Goal: Task Accomplishment & Management: Complete application form

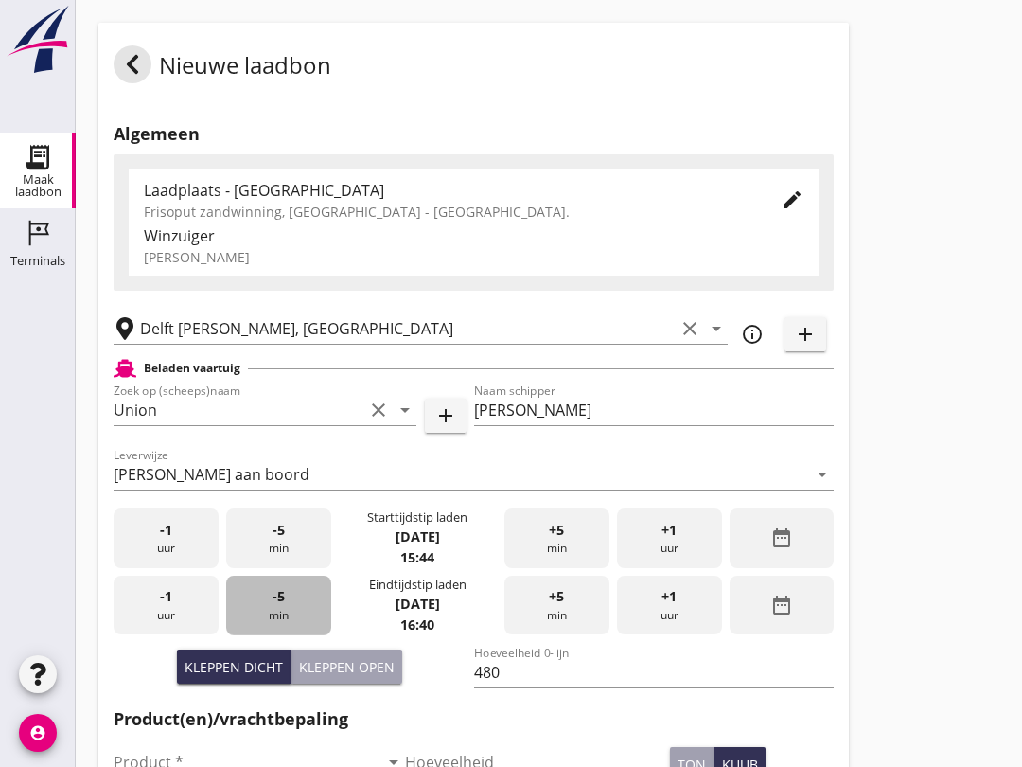
click at [277, 630] on div "-5 min" at bounding box center [278, 605] width 105 height 60
click at [294, 626] on div "-5 min" at bounding box center [278, 605] width 105 height 60
click at [270, 635] on div "-5 min" at bounding box center [278, 605] width 105 height 60
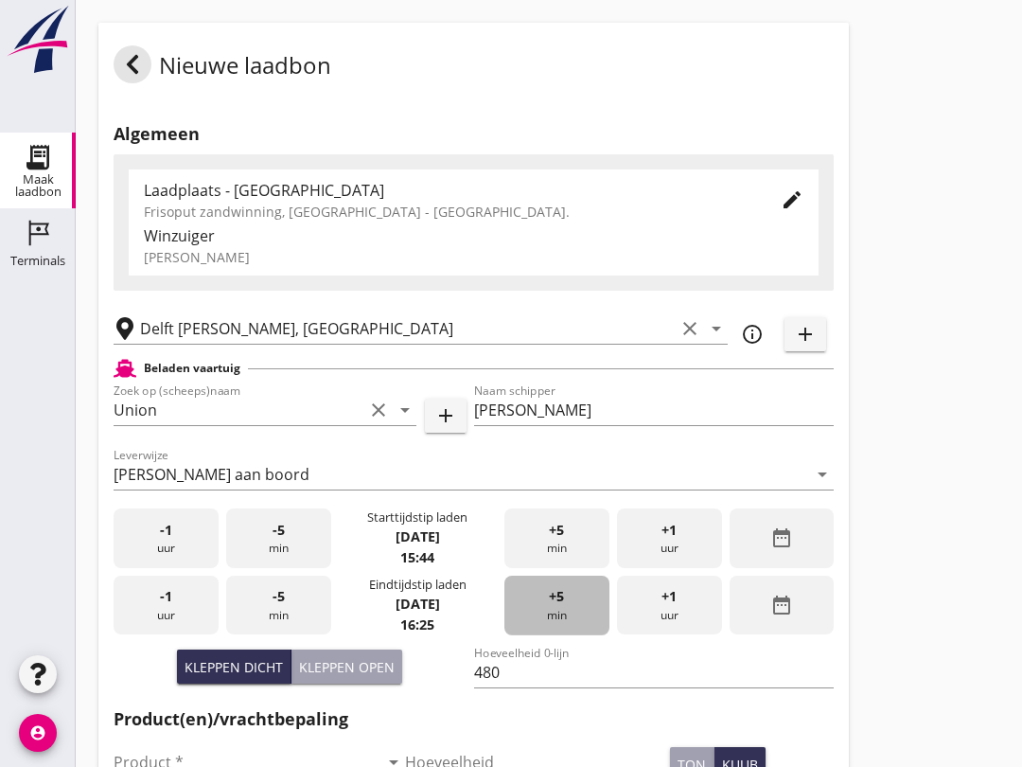
click at [554, 607] on span "+5" at bounding box center [556, 596] width 15 height 21
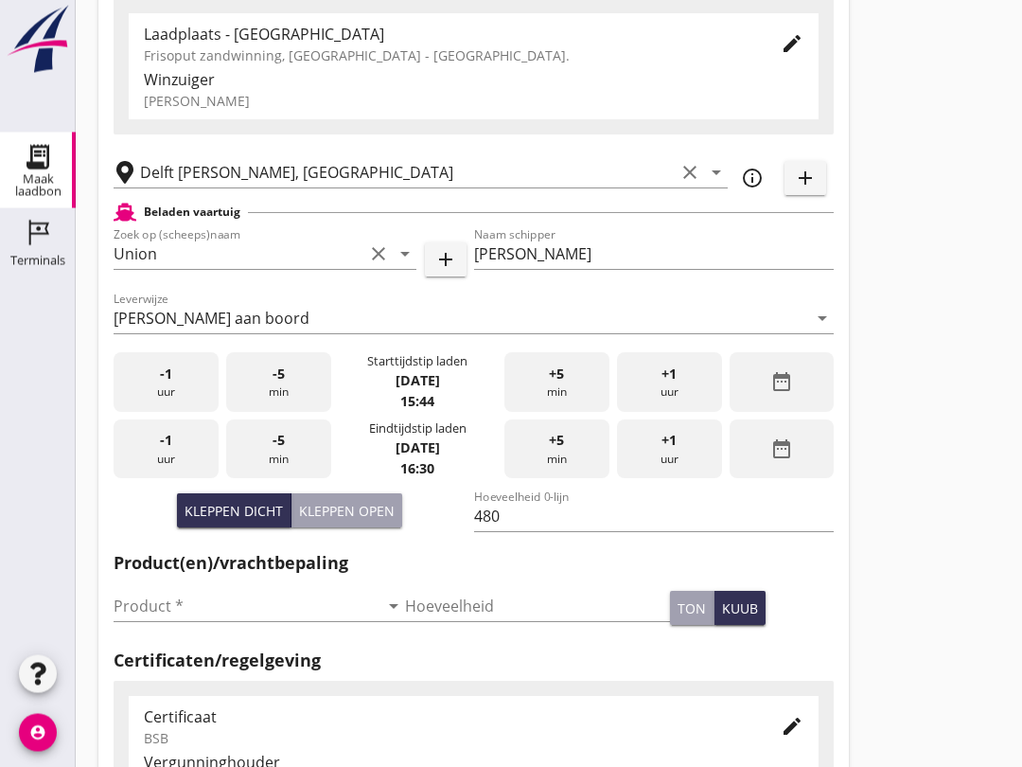
click at [221, 618] on input "Product *" at bounding box center [246, 607] width 265 height 30
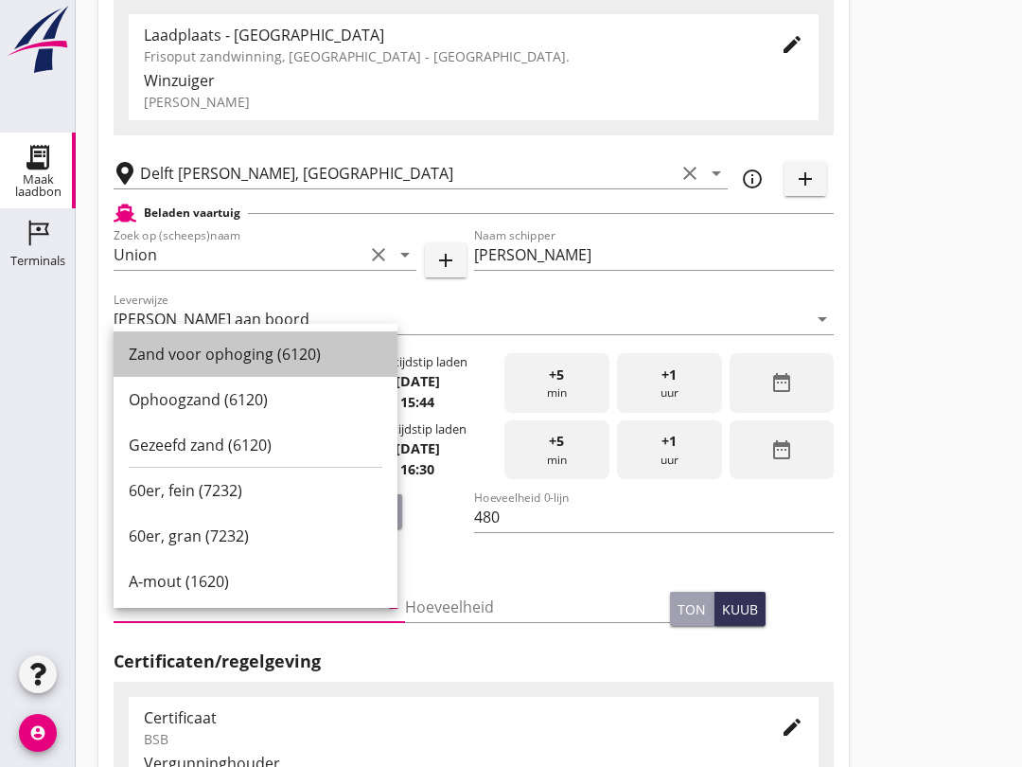
click at [275, 362] on div "Zand voor ophoging (6120)" at bounding box center [256, 354] width 254 height 23
type input "Zand voor ophoging (6120)"
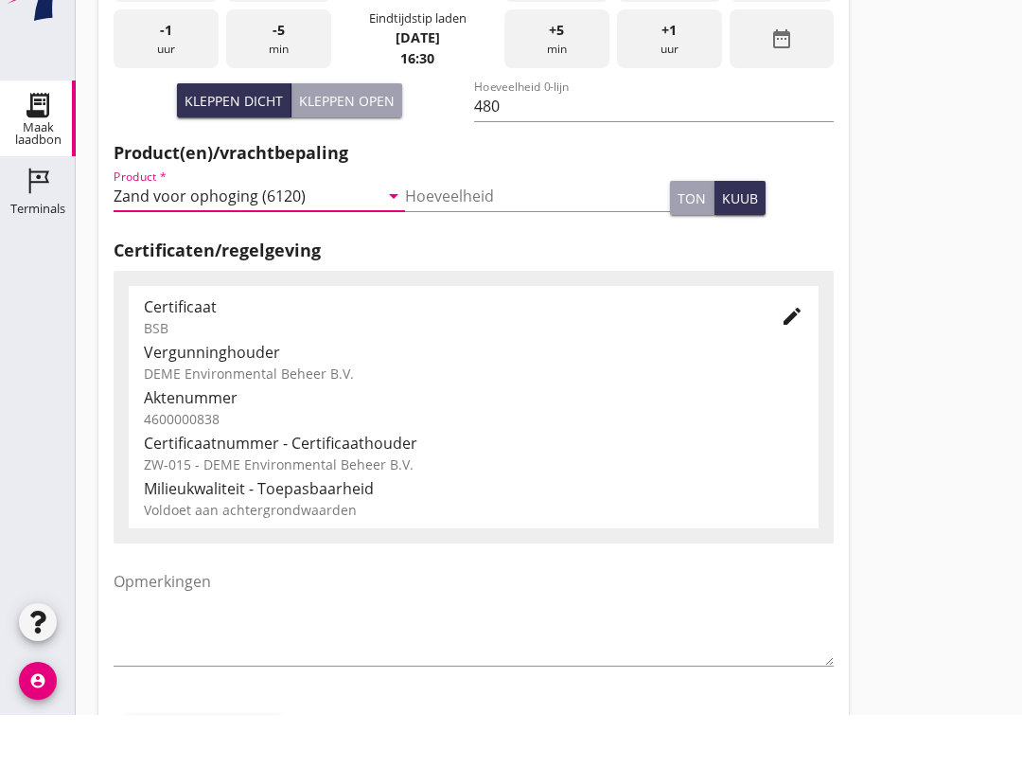
scroll to position [602, 0]
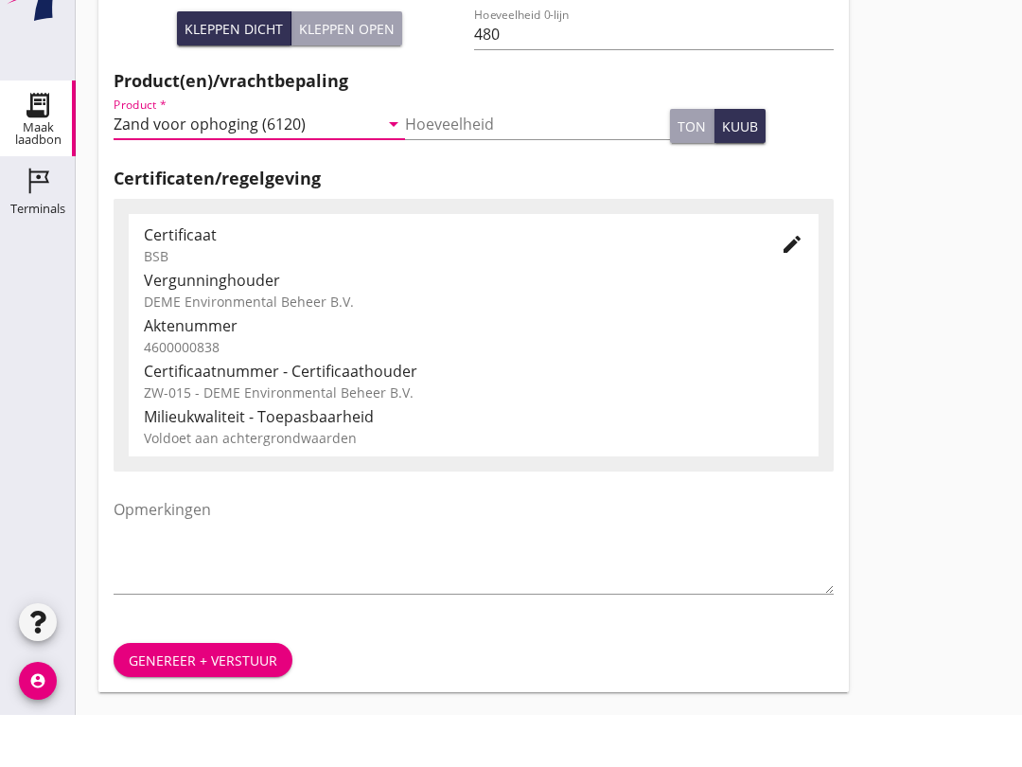
click at [243, 702] on div "Genereer + verstuur" at bounding box center [203, 712] width 149 height 20
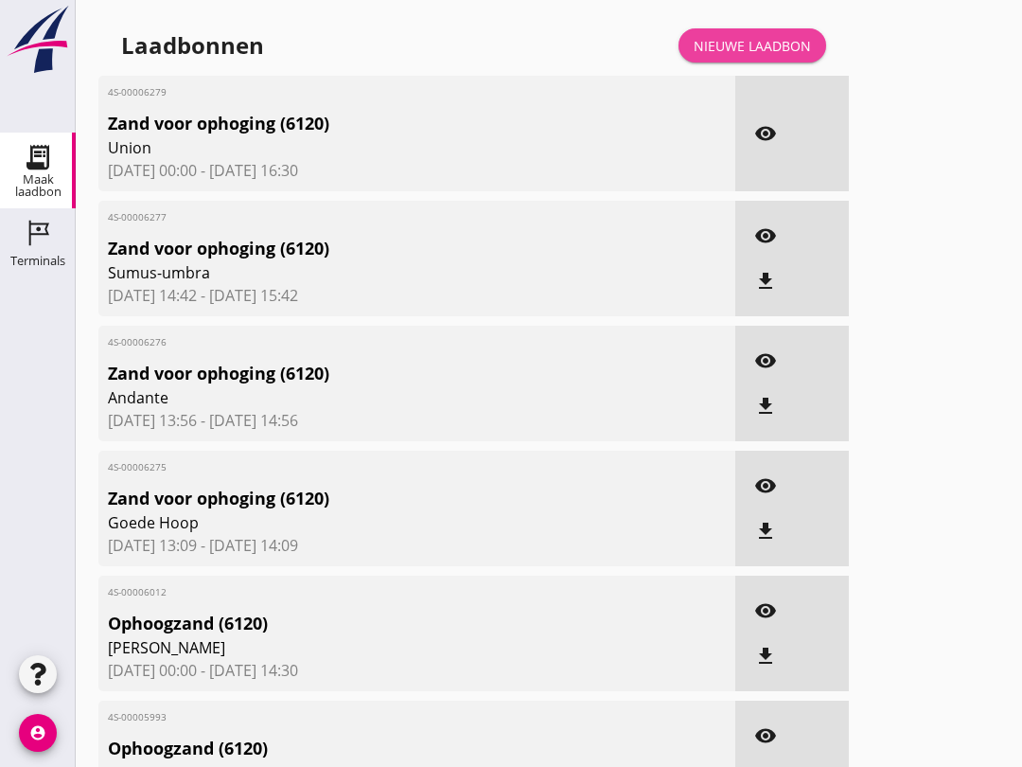
click at [723, 50] on link "Nieuwe laadbon" at bounding box center [753, 45] width 148 height 34
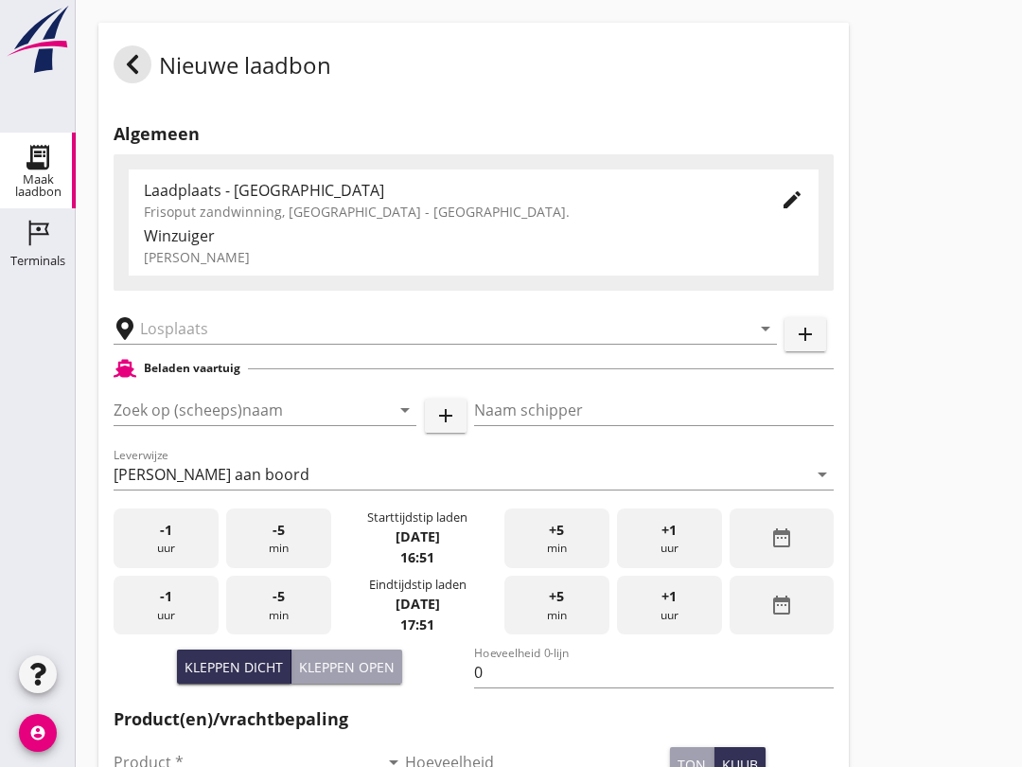
click at [218, 344] on input "text" at bounding box center [432, 328] width 584 height 30
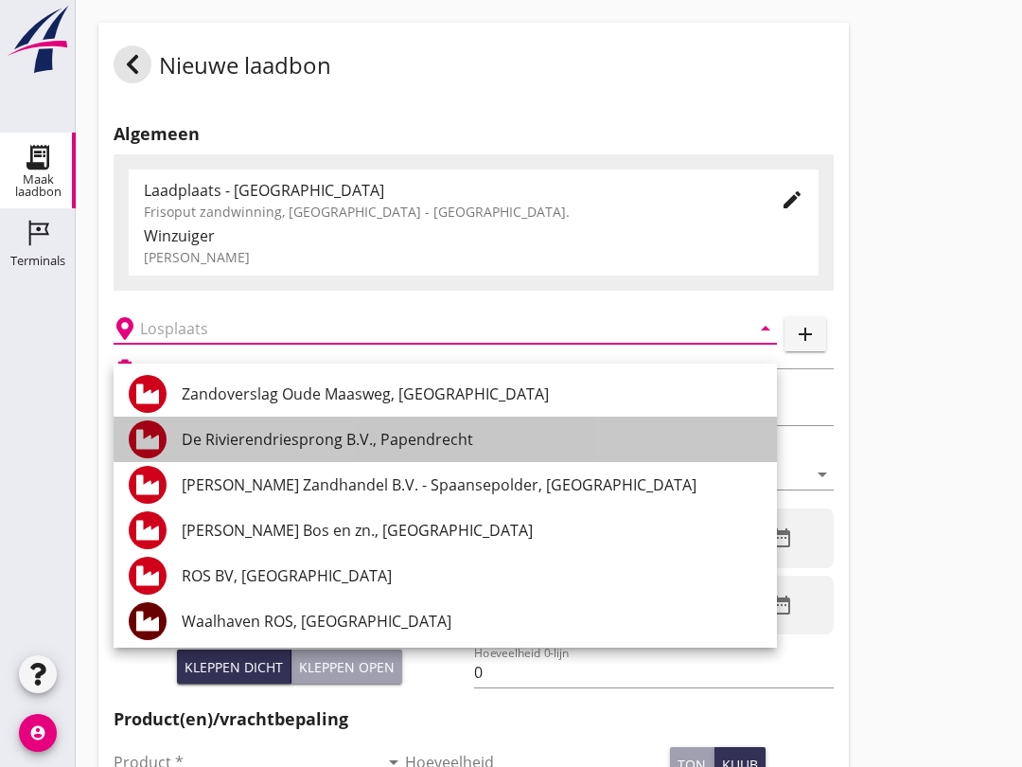
click at [445, 433] on div "De Rivierendriesprong B.V., Papendrecht" at bounding box center [472, 439] width 580 height 23
type input "De Rivierendriesprong B.V., Papendrecht"
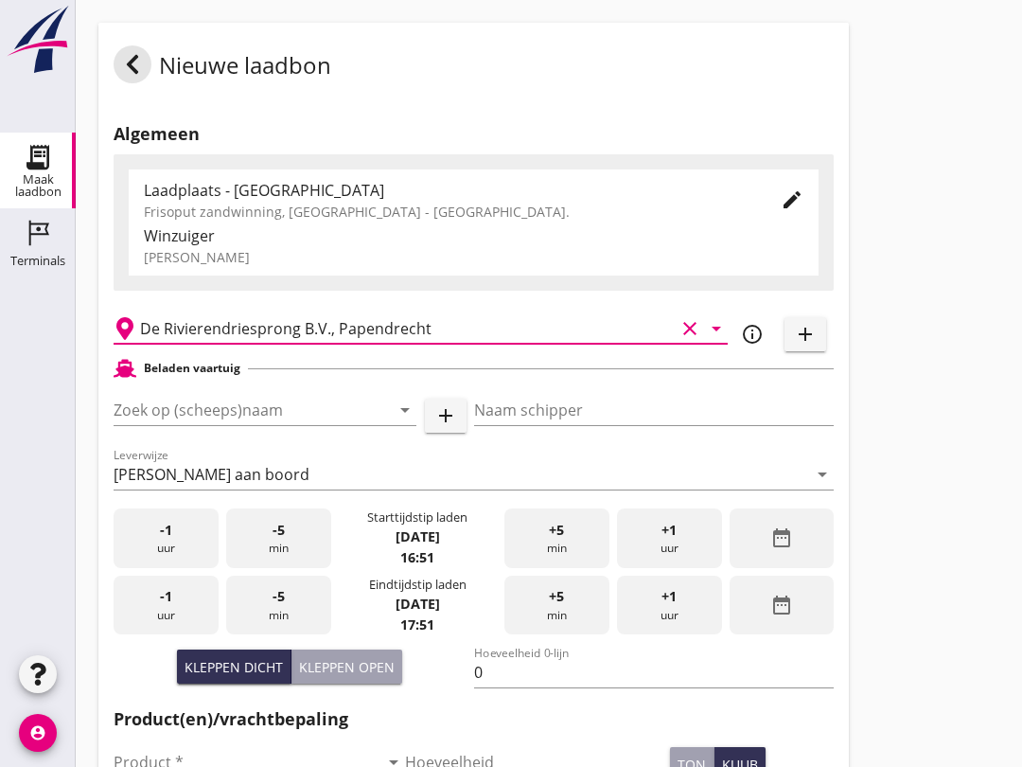
click at [266, 420] on input "Zoek op (scheeps)naam" at bounding box center [239, 410] width 250 height 30
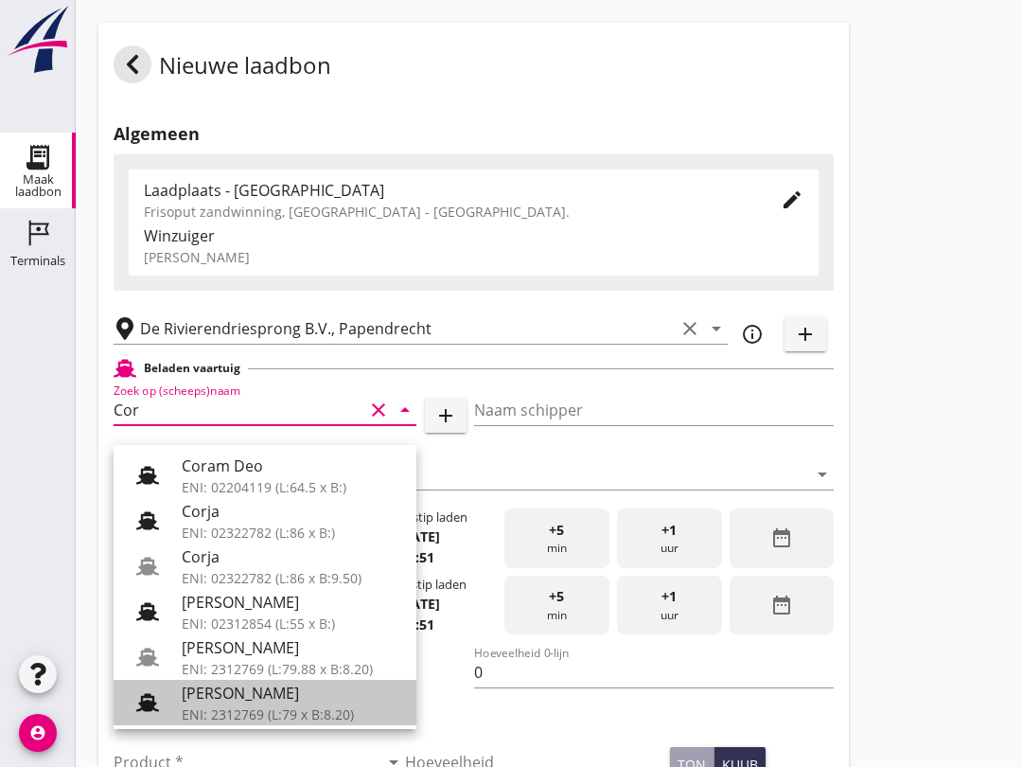
click at [287, 699] on div "[PERSON_NAME]" at bounding box center [292, 693] width 220 height 23
type input "[PERSON_NAME]"
type input "718"
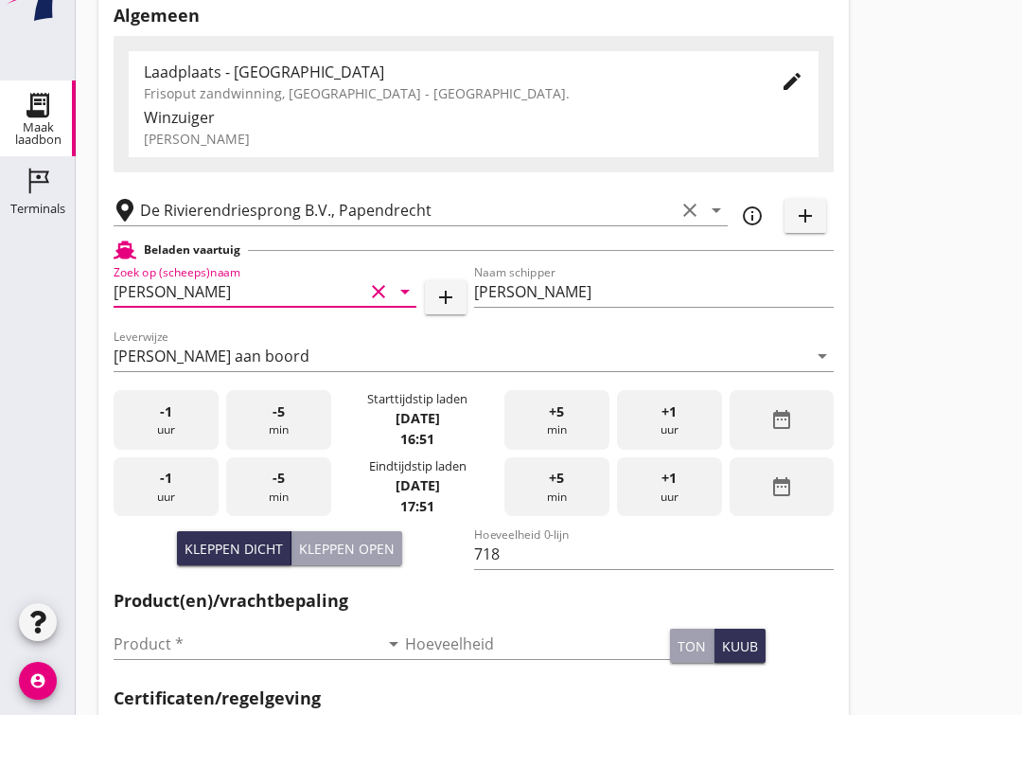
scroll to position [72, 0]
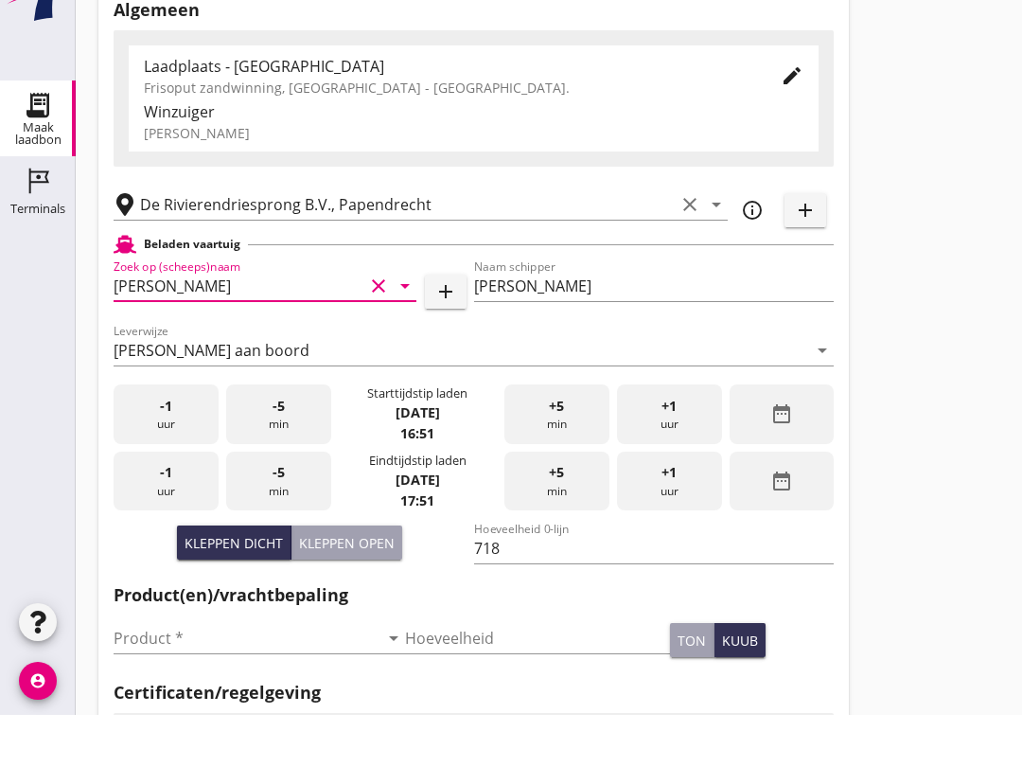
click at [240, 675] on input "Product *" at bounding box center [246, 690] width 265 height 30
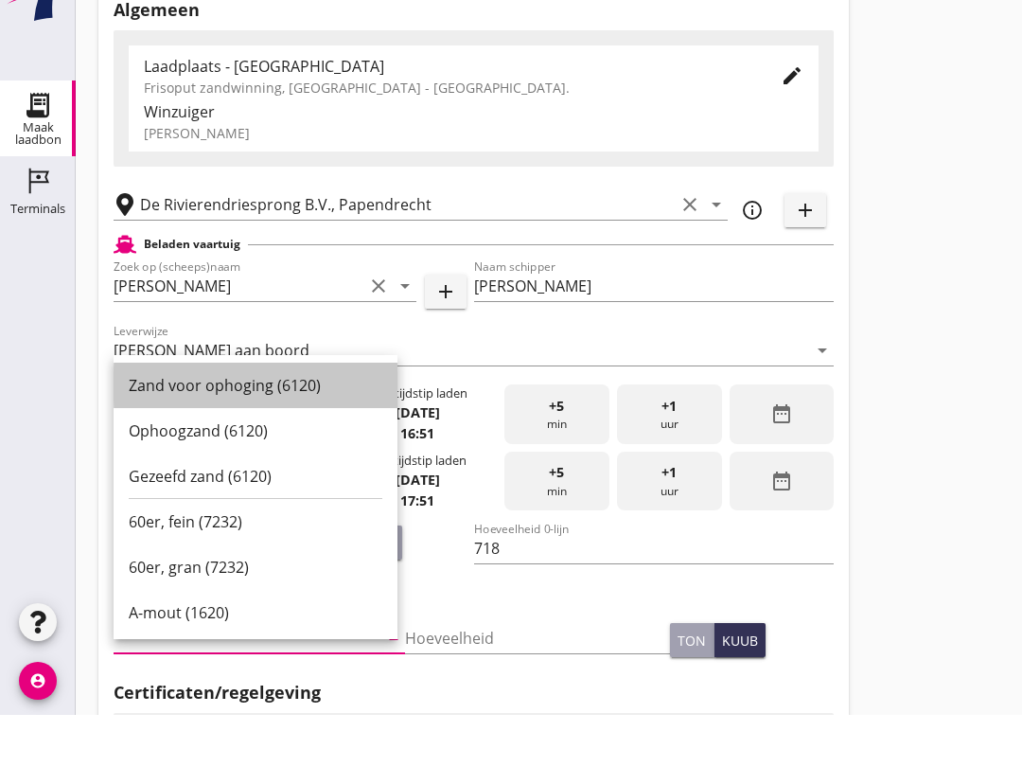
click at [284, 426] on div "Zand voor ophoging (6120)" at bounding box center [256, 437] width 254 height 23
type input "Zand voor ophoging (6120)"
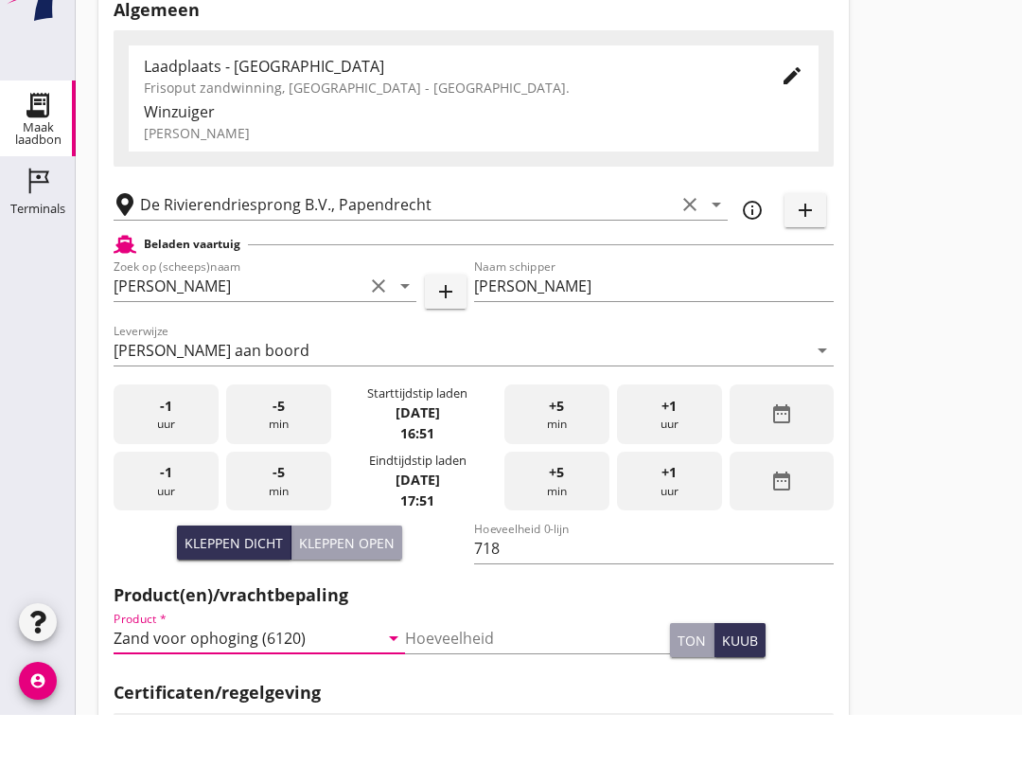
click at [303, 436] on div "-5 min" at bounding box center [278, 466] width 105 height 60
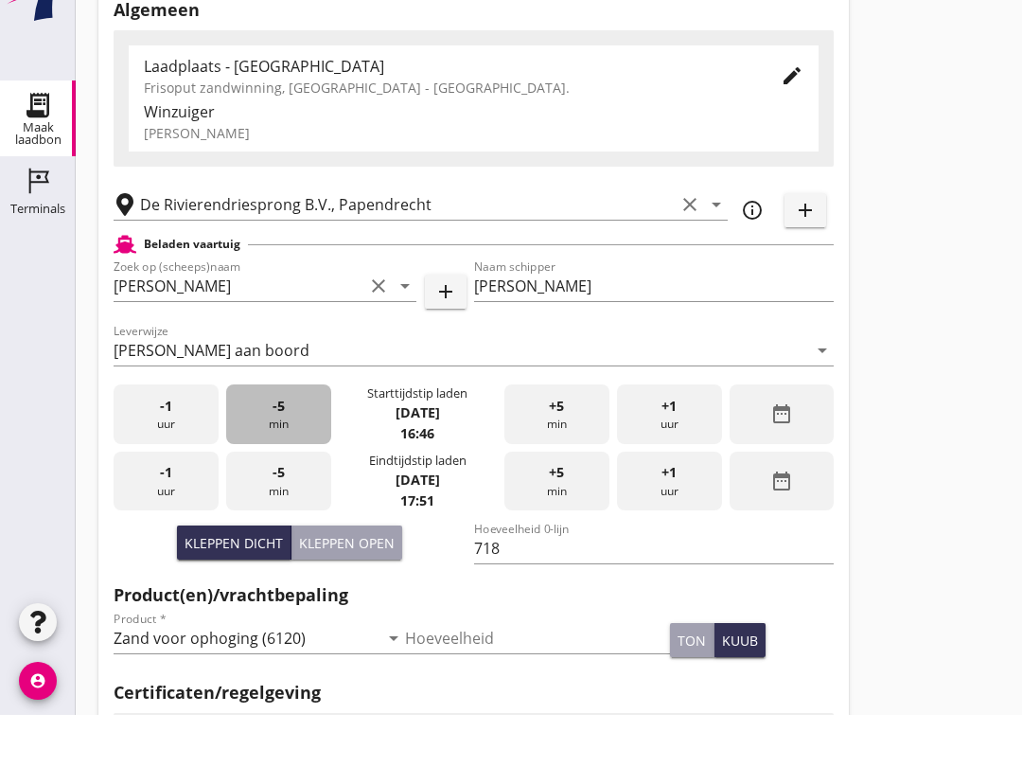
click at [292, 436] on div "-5 min" at bounding box center [278, 466] width 105 height 60
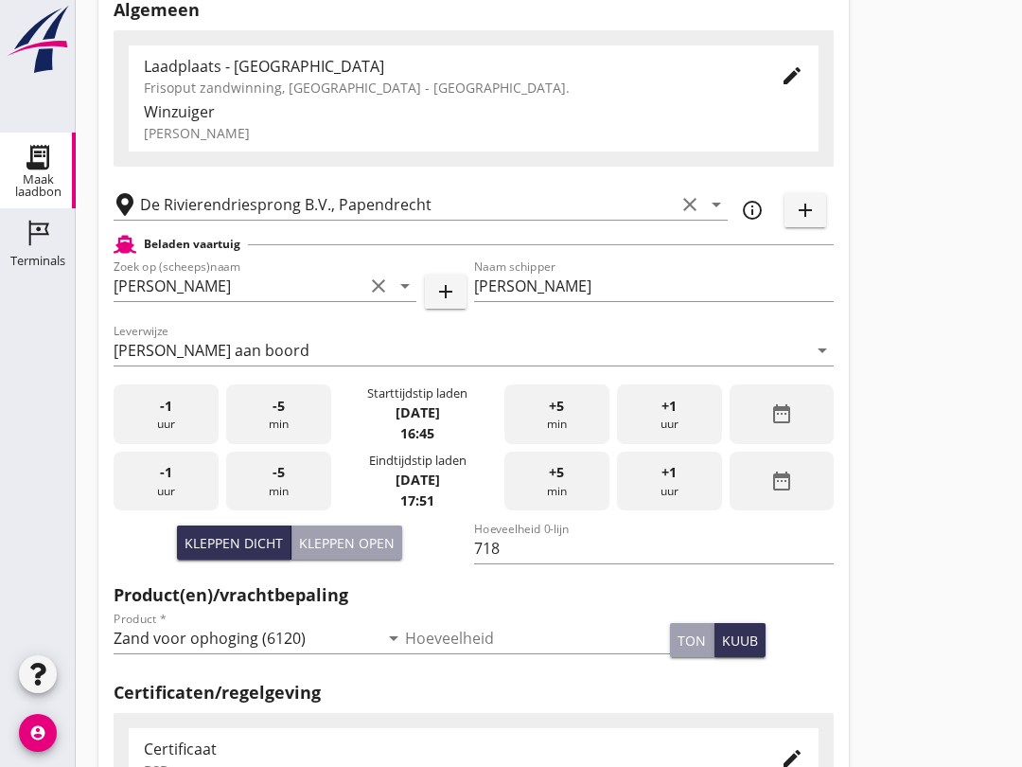
click at [305, 416] on div "-5 min" at bounding box center [278, 414] width 105 height 60
click at [292, 411] on div "-5 min" at bounding box center [278, 414] width 105 height 60
